Goal: Task Accomplishment & Management: Manage account settings

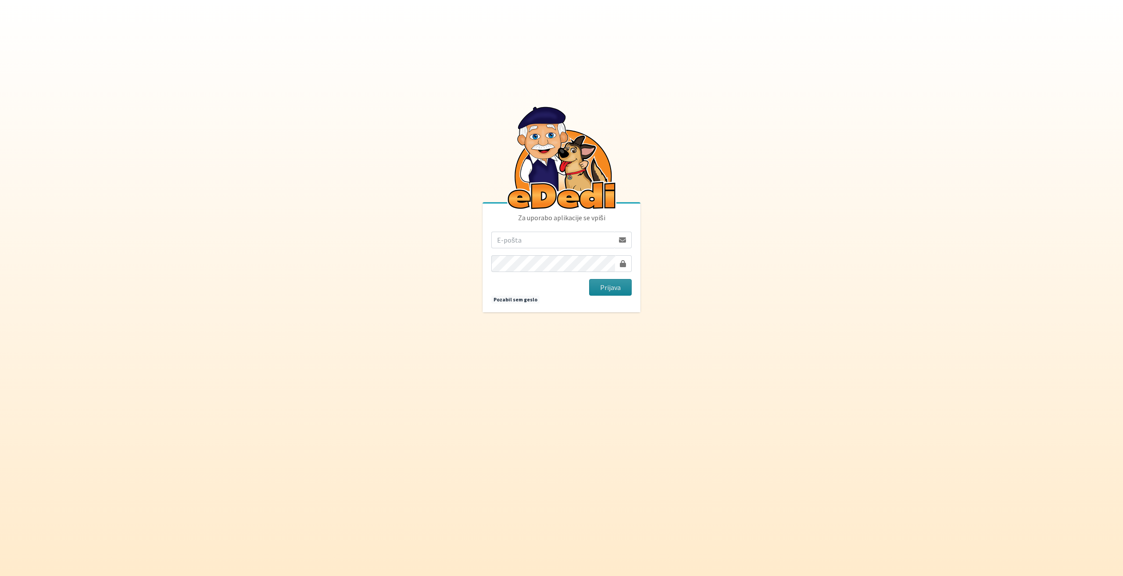
type input "[EMAIL_ADDRESS][DOMAIN_NAME]"
click at [599, 289] on button "Prijava" at bounding box center [610, 287] width 43 height 17
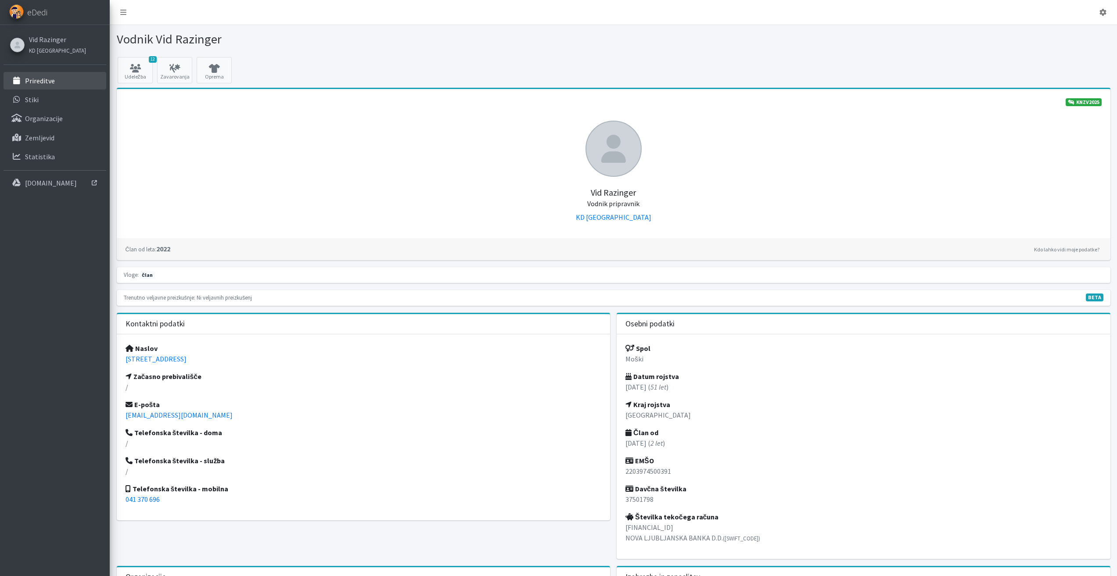
click at [36, 79] on p "Prireditve" at bounding box center [40, 80] width 30 height 9
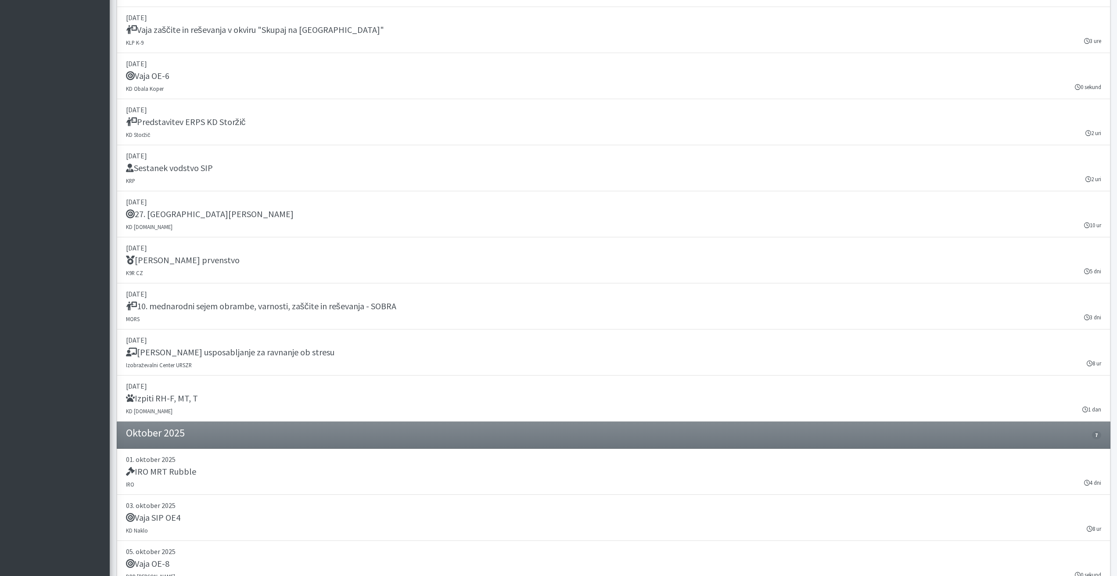
scroll to position [877, 0]
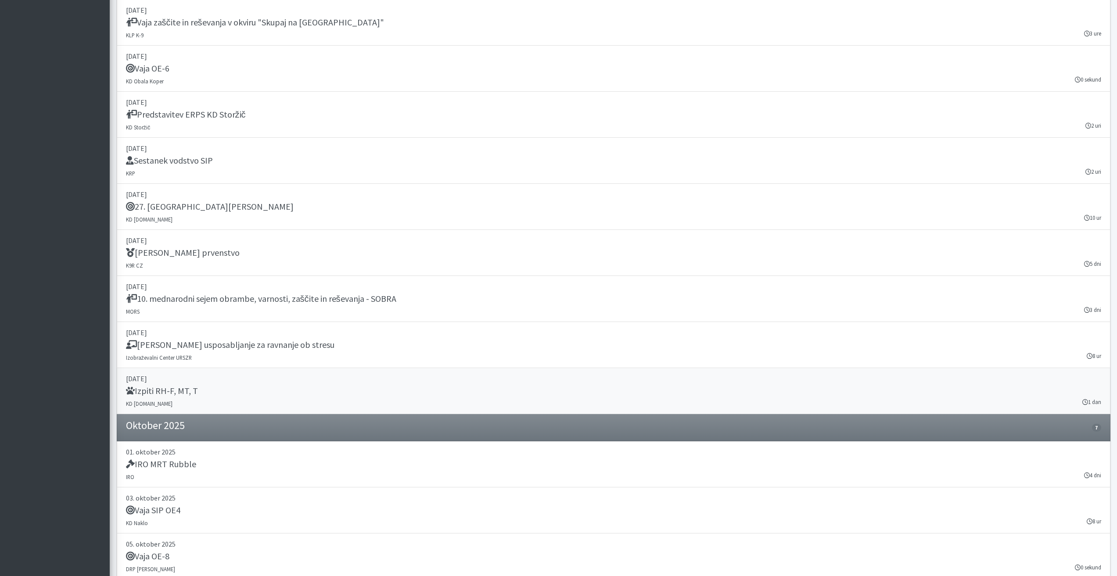
click at [183, 391] on h5 "Izpiti RH-F, MT, T" at bounding box center [162, 391] width 72 height 11
